Goal: Book appointment/travel/reservation

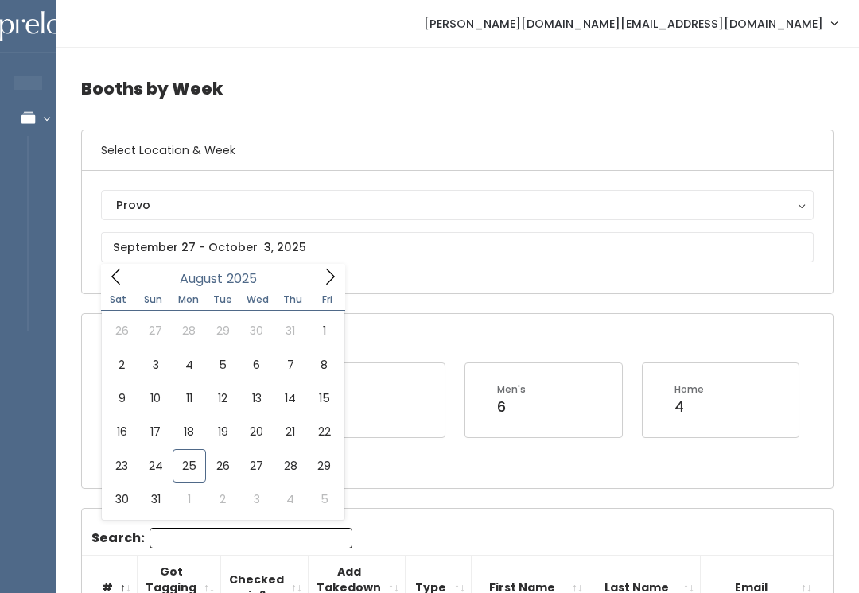
click at [325, 200] on div "Provo" at bounding box center [457, 205] width 683 height 18
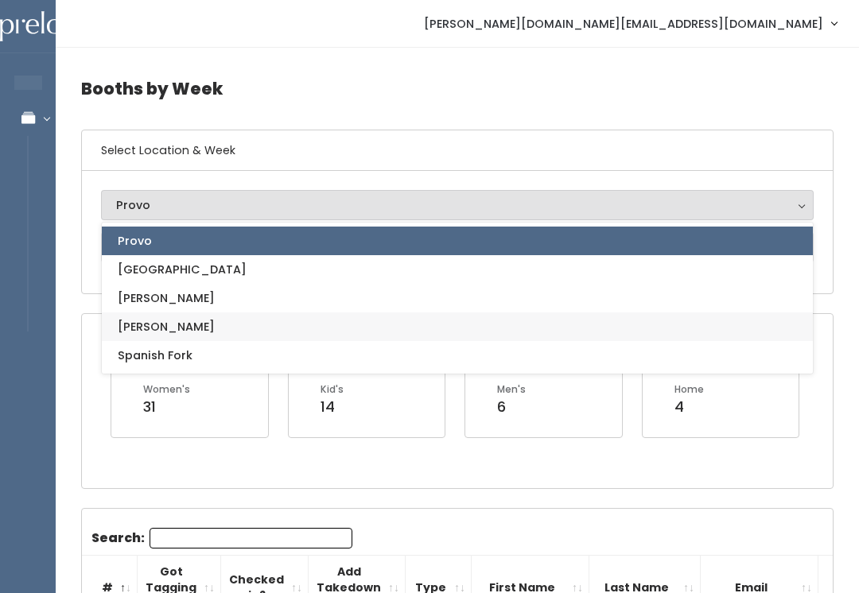
click at [239, 329] on link "[PERSON_NAME]" at bounding box center [457, 327] width 711 height 29
select select "3"
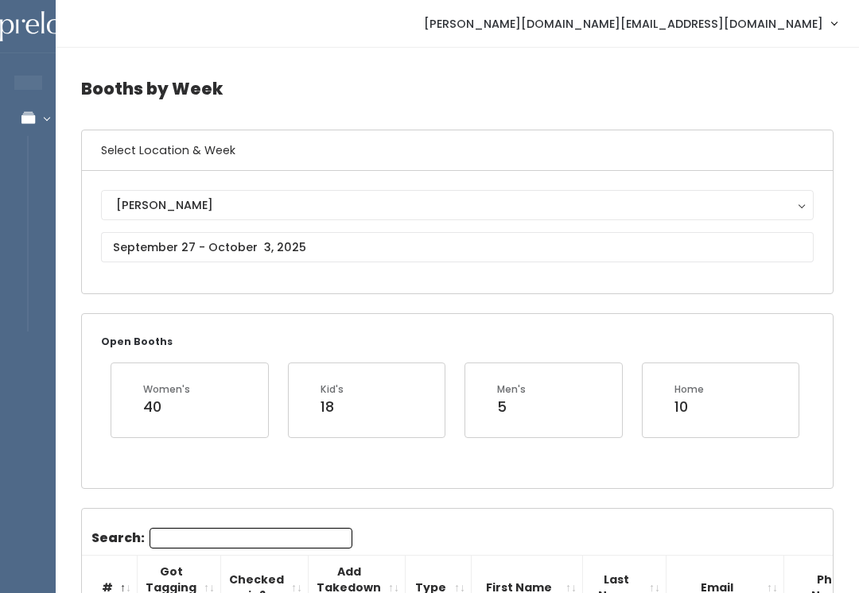
click at [352, 206] on div "[PERSON_NAME]" at bounding box center [457, 205] width 683 height 18
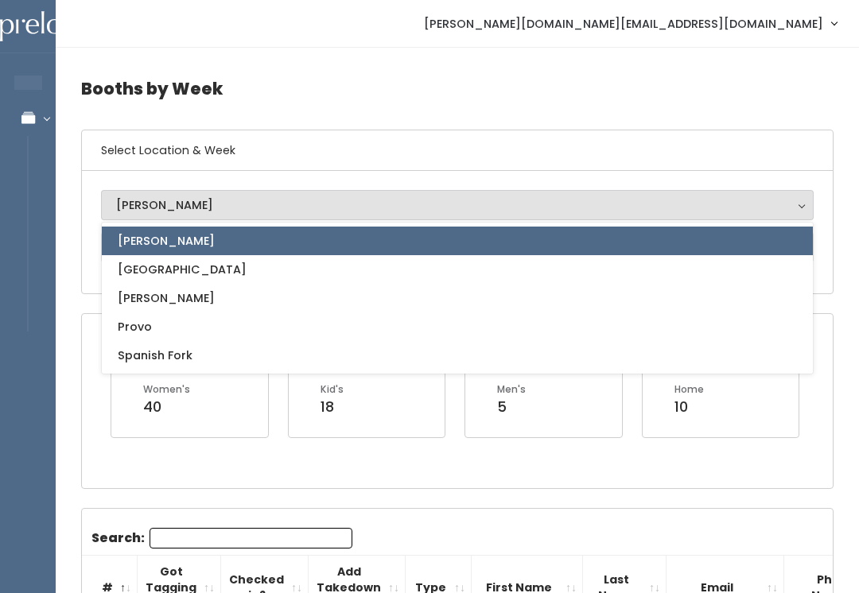
click at [333, 437] on div "Kid's 18" at bounding box center [367, 400] width 158 height 75
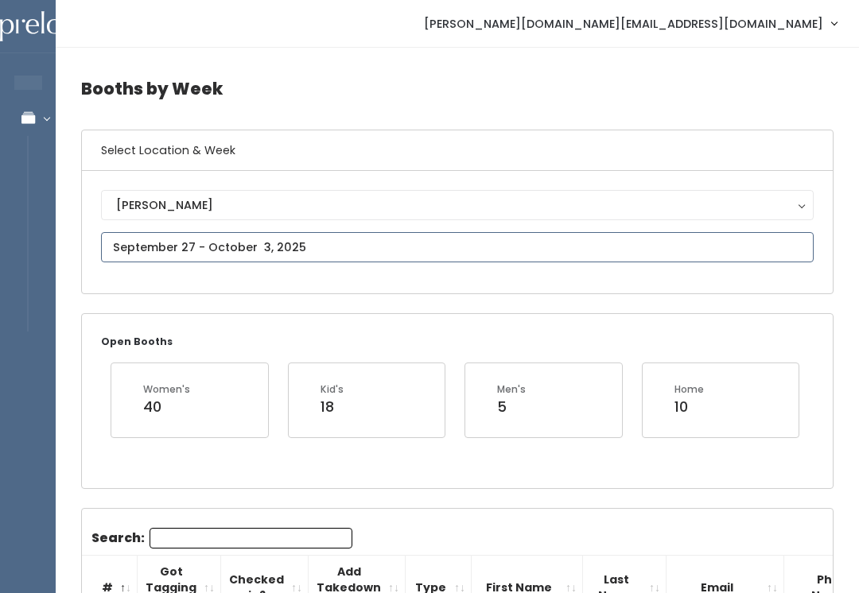
click at [298, 244] on input "text" at bounding box center [457, 247] width 713 height 30
type input "[DATE] to [DATE]"
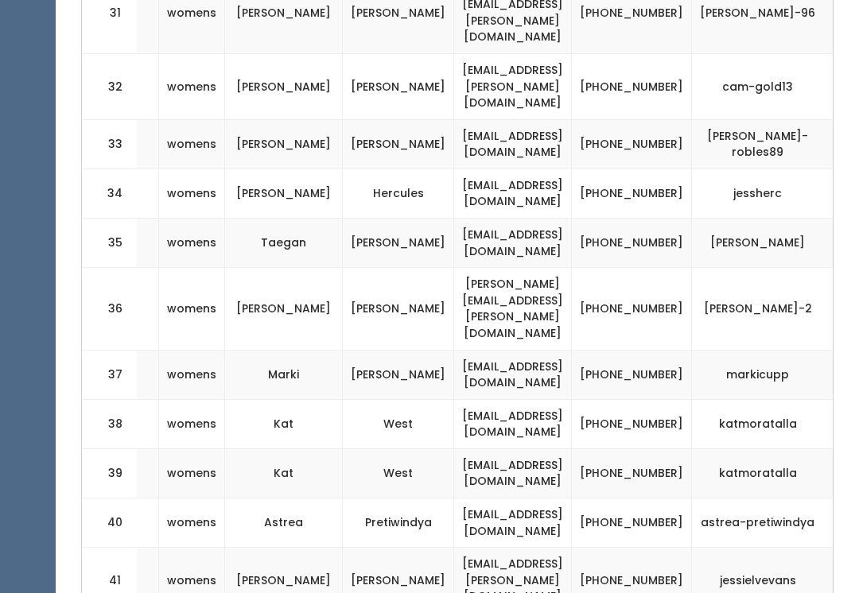
scroll to position [0, 247]
